Goal: Information Seeking & Learning: Learn about a topic

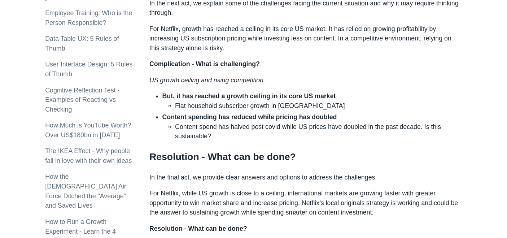
scroll to position [660, 0]
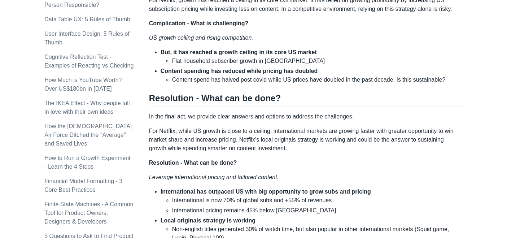
drag, startPoint x: 247, startPoint y: 1, endPoint x: 336, endPoint y: 161, distance: 183.2
click at [336, 161] on p "Resolution - What can be done?" at bounding box center [306, 162] width 314 height 9
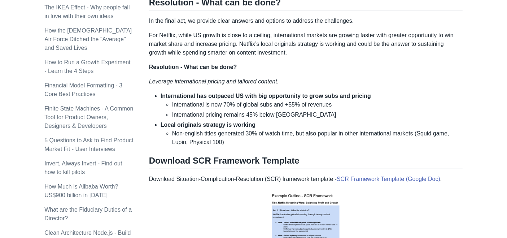
scroll to position [0, 0]
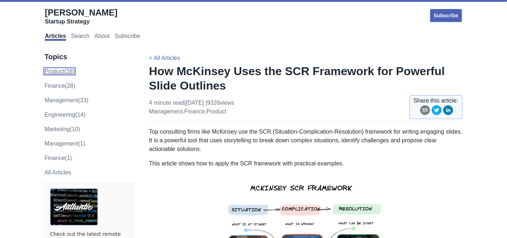
click at [74, 72] on link "product (28)" at bounding box center [59, 71] width 30 height 6
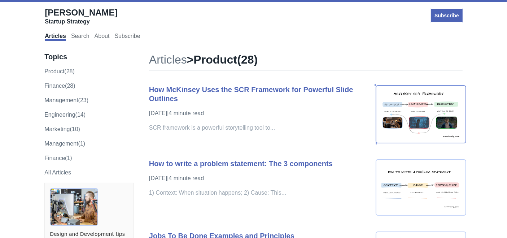
click at [424, 107] on img at bounding box center [421, 114] width 91 height 58
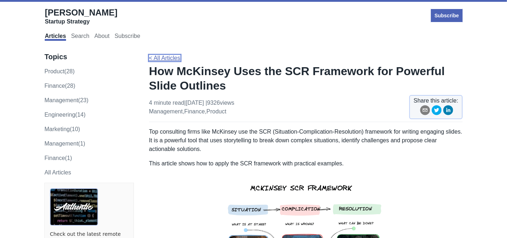
click at [160, 58] on link "< All Articles" at bounding box center [164, 58] width 31 height 6
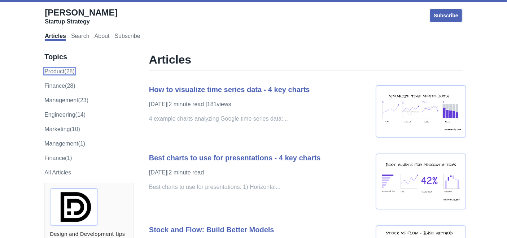
click at [61, 70] on link "product (28)" at bounding box center [59, 71] width 30 height 6
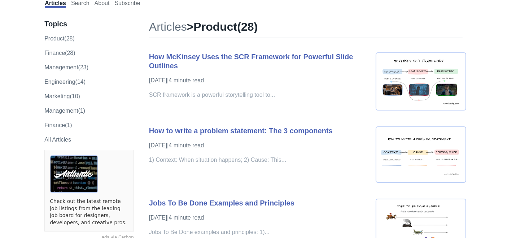
scroll to position [41, 0]
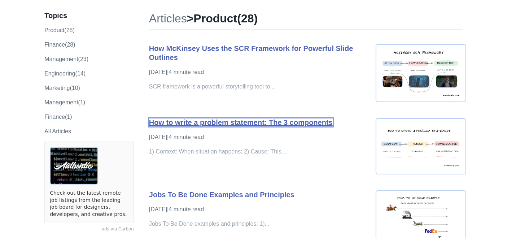
click at [285, 121] on link "How to write a problem statement: The 3 components" at bounding box center [241, 122] width 184 height 8
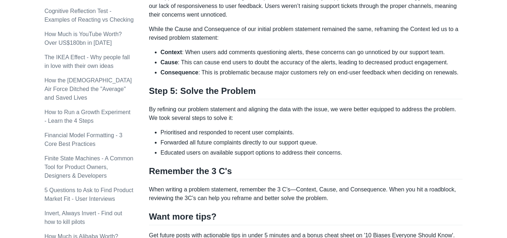
scroll to position [708, 0]
